Goal: Information Seeking & Learning: Learn about a topic

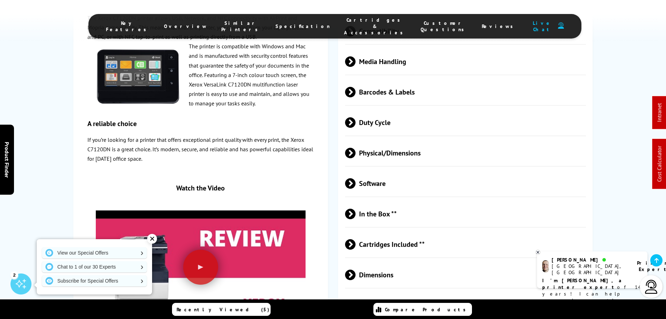
scroll to position [2063, 0]
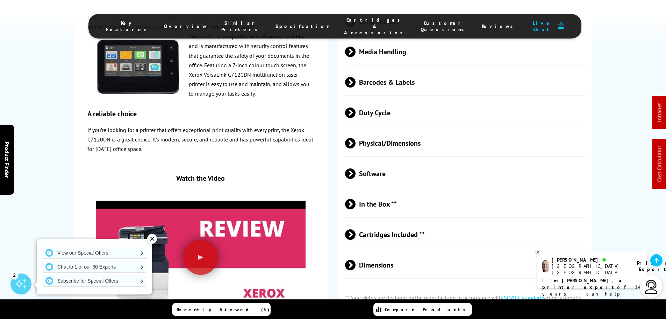
click at [384, 251] on span "Dimensions" at bounding box center [465, 264] width 241 height 26
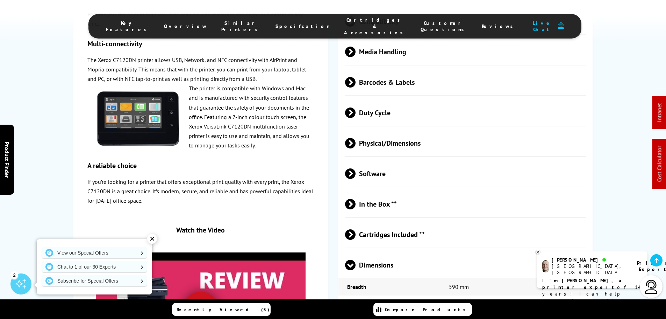
click at [388, 221] on span "Cartridges Included **" at bounding box center [465, 234] width 241 height 26
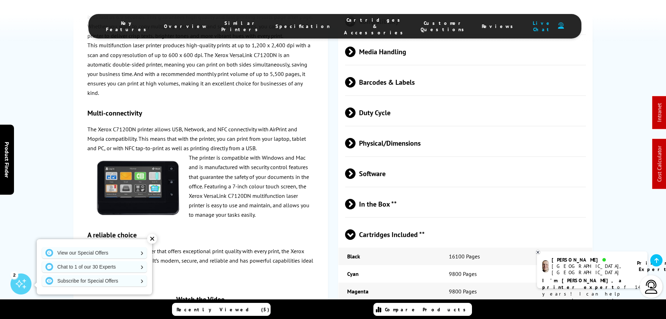
click at [384, 191] on span "In the Box **" at bounding box center [465, 204] width 241 height 26
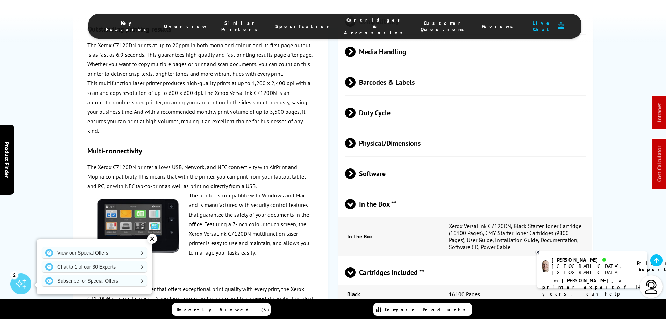
click at [382, 160] on span "Software" at bounding box center [465, 173] width 241 height 26
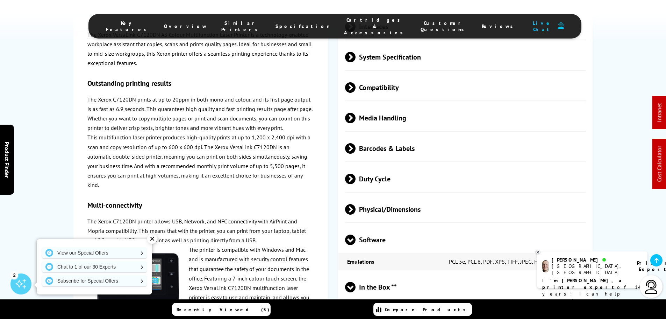
scroll to position [1924, 0]
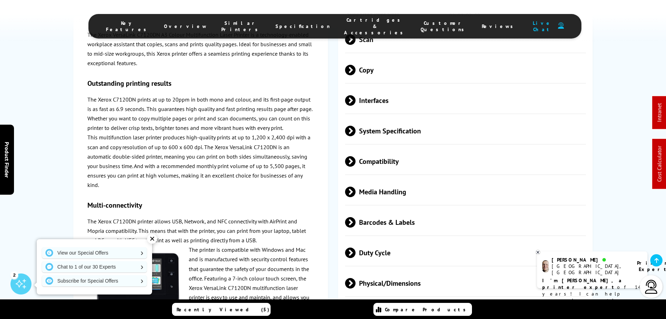
click at [387, 178] on span "Media Handling" at bounding box center [465, 191] width 241 height 26
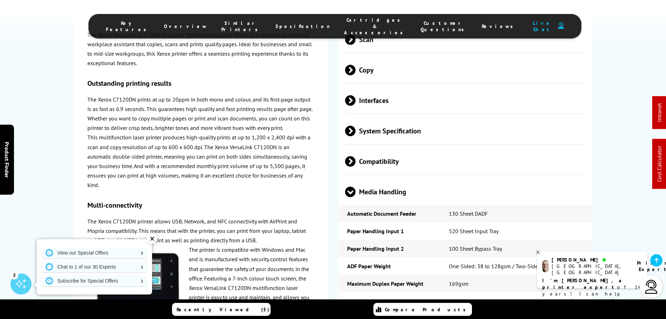
click at [383, 148] on span "Compatibility" at bounding box center [465, 161] width 241 height 26
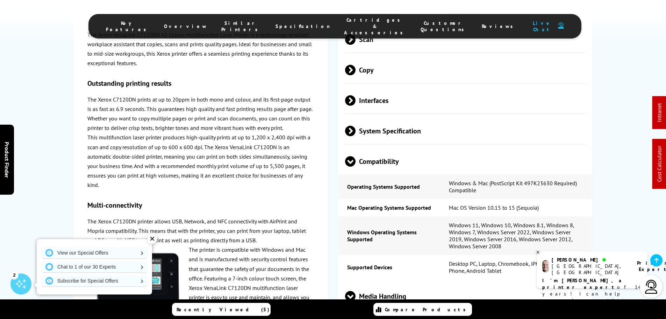
click at [370, 118] on span "System Specification" at bounding box center [465, 131] width 241 height 26
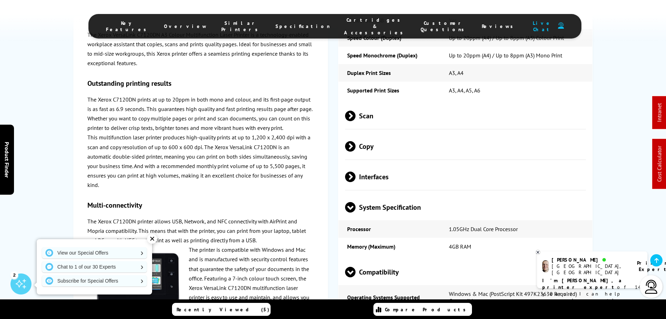
scroll to position [1819, 0]
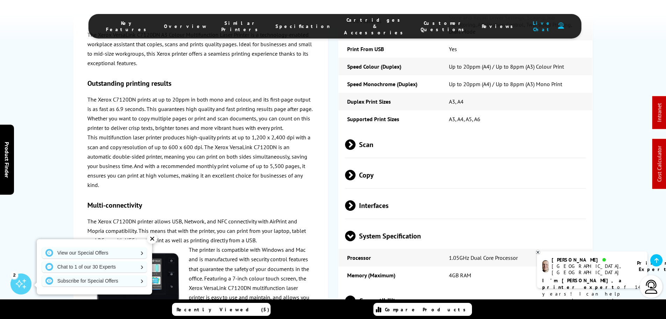
drag, startPoint x: 398, startPoint y: 114, endPoint x: 397, endPoint y: 94, distance: 20.0
click at [397, 162] on span "Copy" at bounding box center [465, 175] width 241 height 26
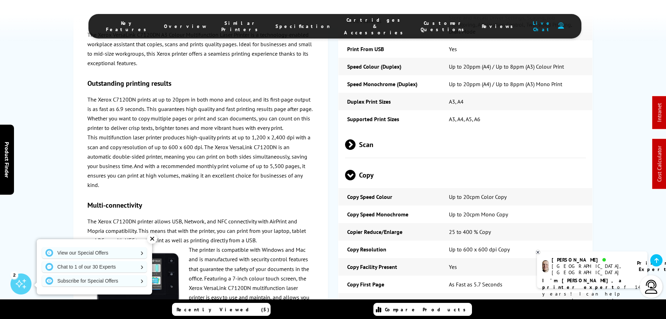
click at [397, 131] on span "Scan" at bounding box center [465, 144] width 241 height 26
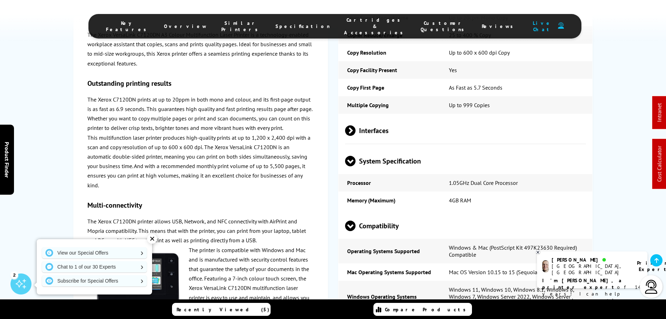
scroll to position [2028, 0]
